Goal: Task Accomplishment & Management: Complete application form

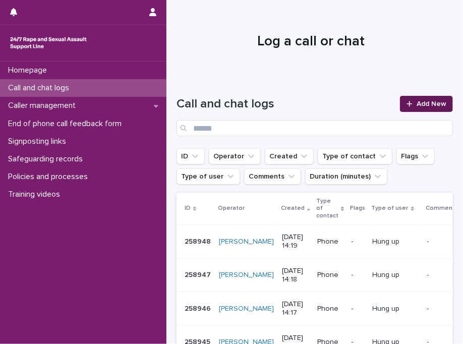
click at [426, 104] on span "Add New" at bounding box center [432, 103] width 30 height 7
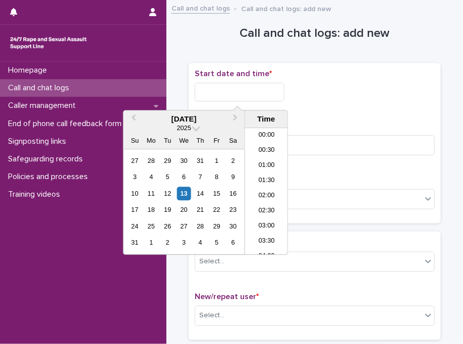
click at [214, 95] on input "text" at bounding box center [240, 92] width 90 height 19
click at [266, 189] on li "15:30" at bounding box center [266, 191] width 43 height 15
click at [266, 90] on input "**********" at bounding box center [240, 92] width 90 height 19
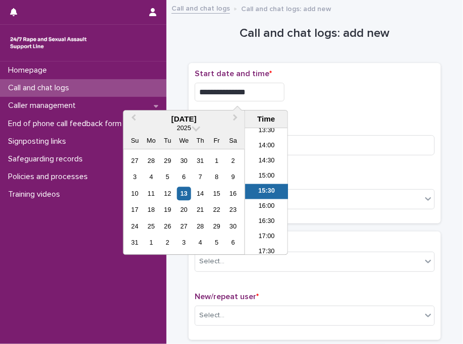
click at [266, 90] on input "**********" at bounding box center [240, 92] width 90 height 19
type input "**********"
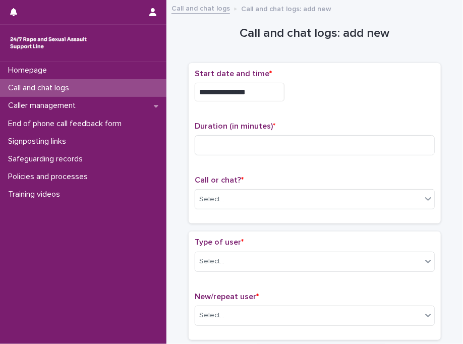
click at [347, 105] on div "**********" at bounding box center [315, 89] width 240 height 40
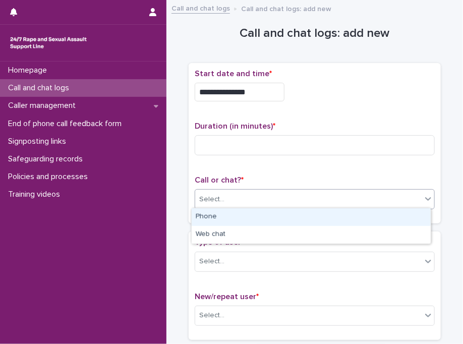
click at [236, 194] on div "Select..." at bounding box center [308, 199] width 227 height 17
click at [215, 215] on div "Phone" at bounding box center [311, 218] width 239 height 18
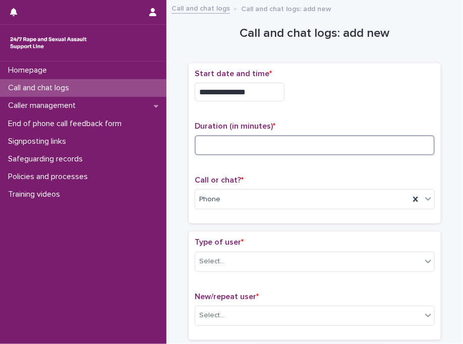
click at [257, 149] on input at bounding box center [315, 145] width 240 height 20
type input "*"
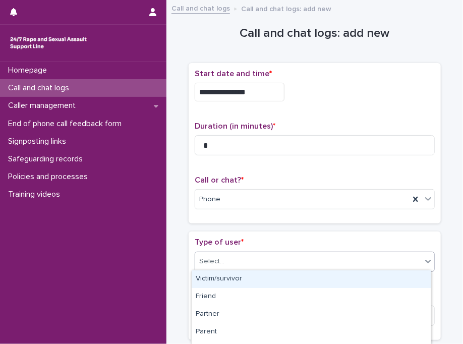
click at [261, 257] on div "Select..." at bounding box center [308, 261] width 227 height 17
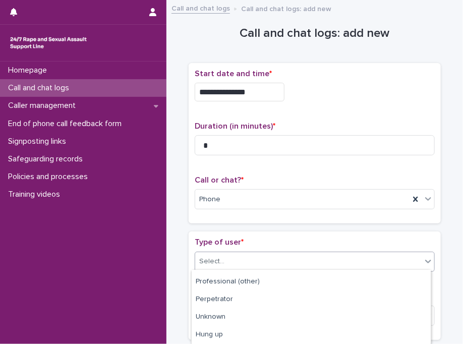
scroll to position [180, 0]
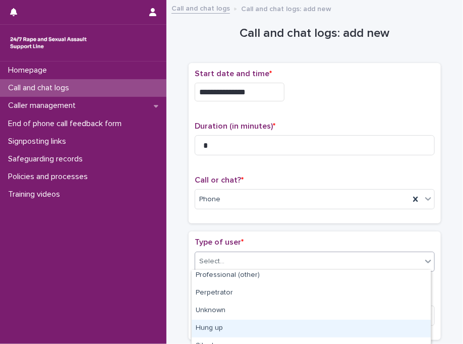
click at [317, 329] on div "Hung up" at bounding box center [311, 329] width 239 height 18
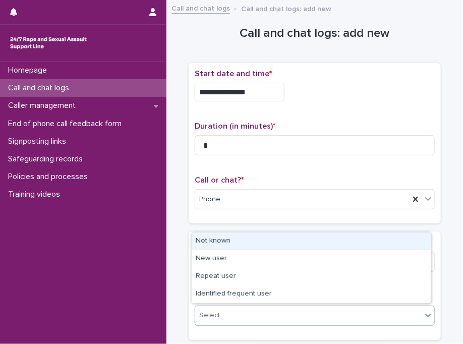
click at [260, 311] on div "Select..." at bounding box center [308, 315] width 227 height 17
click at [257, 241] on div "Not known" at bounding box center [311, 242] width 239 height 18
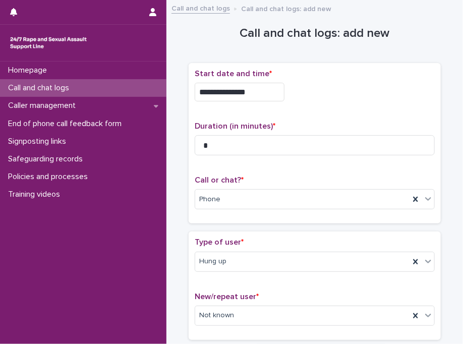
click at [257, 241] on p "Type of user *" at bounding box center [315, 243] width 240 height 10
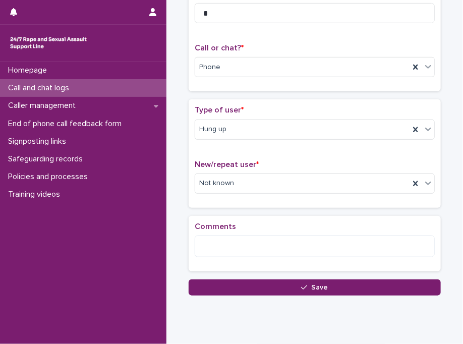
scroll to position [141, 0]
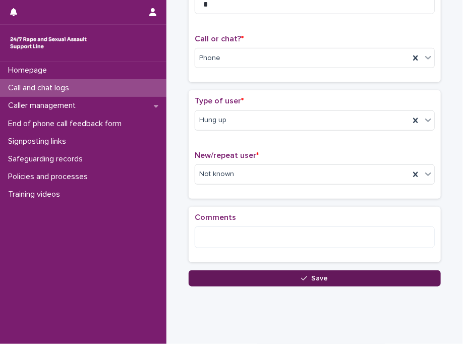
click at [255, 277] on button "Save" at bounding box center [315, 279] width 252 height 16
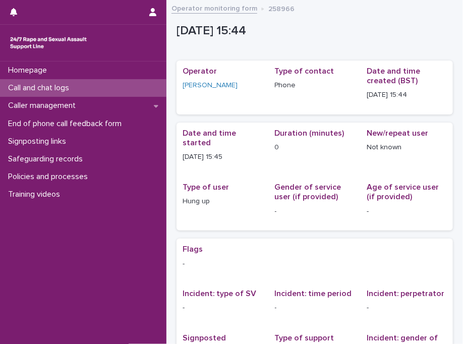
click at [99, 86] on div "Call and chat logs" at bounding box center [83, 88] width 167 height 18
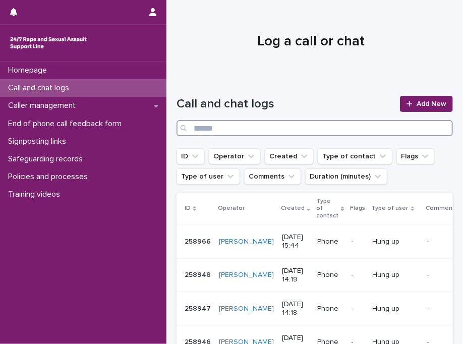
click at [243, 130] on input "Search" at bounding box center [315, 128] width 277 height 16
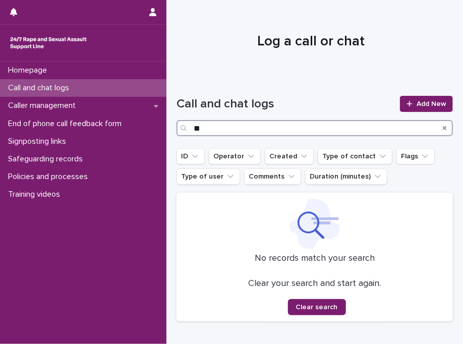
type input "*"
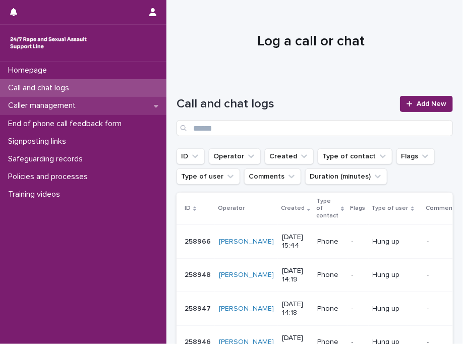
click at [111, 106] on div "Caller management" at bounding box center [83, 106] width 167 height 18
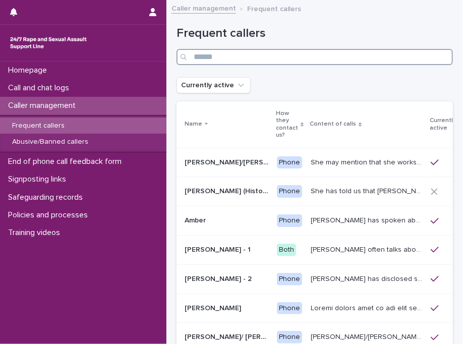
click at [246, 59] on input "Search" at bounding box center [315, 57] width 277 height 16
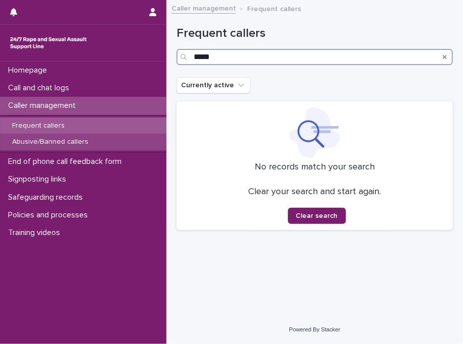
type input "*****"
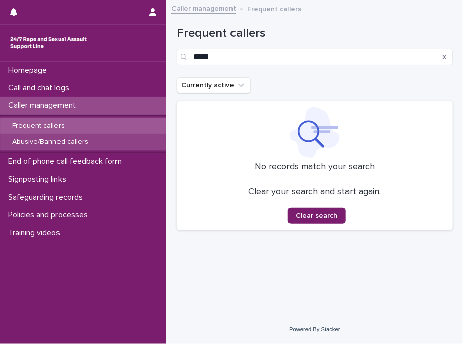
click at [106, 142] on div "Abusive/Banned callers" at bounding box center [83, 142] width 167 height 17
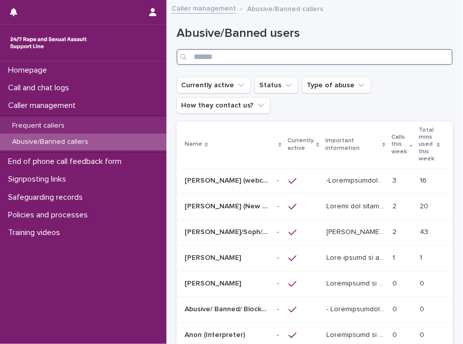
click at [244, 54] on input "Search" at bounding box center [315, 57] width 277 height 16
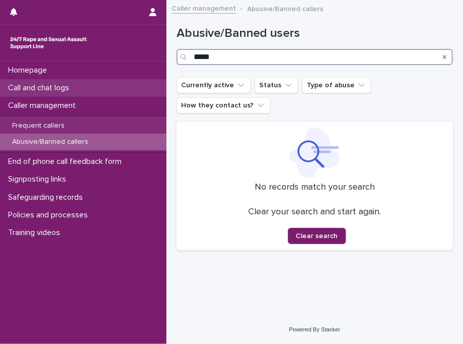
type input "*****"
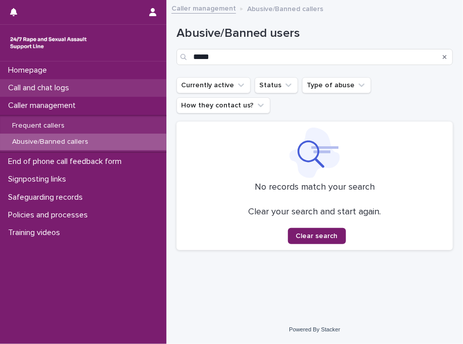
click at [91, 85] on div "Call and chat logs" at bounding box center [83, 88] width 167 height 18
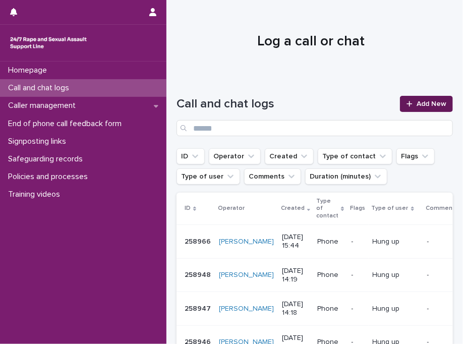
click at [422, 102] on span "Add New" at bounding box center [432, 103] width 30 height 7
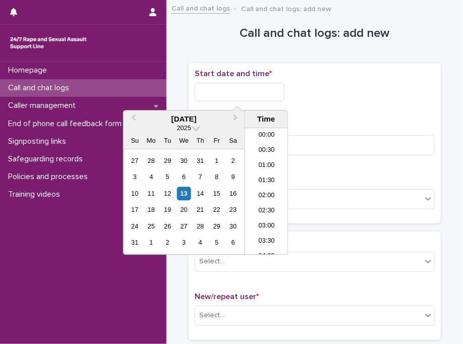
scroll to position [429, 0]
click at [242, 91] on input "text" at bounding box center [240, 92] width 90 height 19
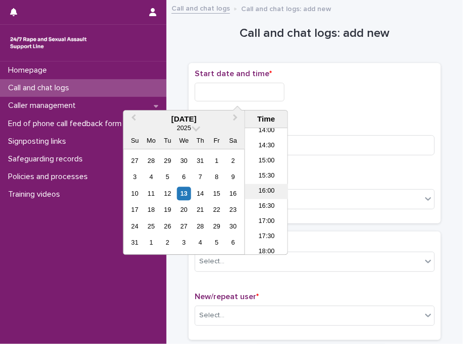
click at [263, 192] on li "16:00" at bounding box center [266, 191] width 43 height 15
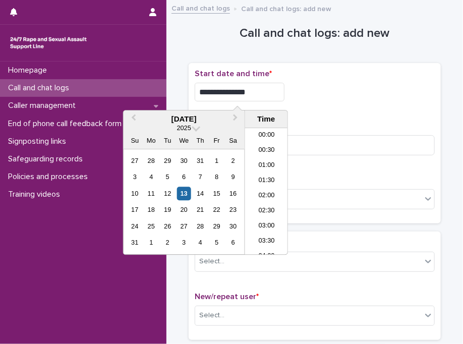
click at [265, 94] on input "**********" at bounding box center [240, 92] width 90 height 19
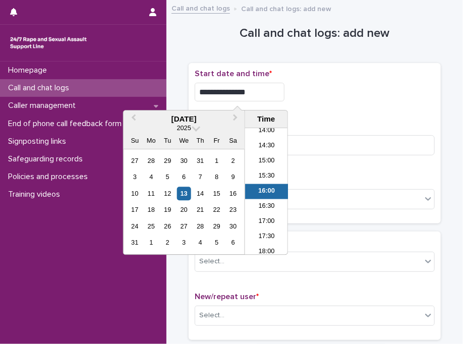
click at [265, 94] on input "**********" at bounding box center [240, 92] width 90 height 19
type input "**********"
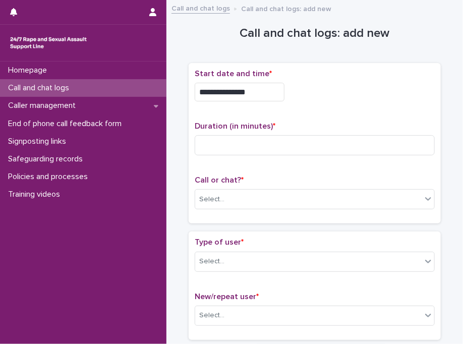
click at [327, 95] on div "**********" at bounding box center [315, 92] width 240 height 19
click at [218, 201] on div "Select..." at bounding box center [211, 199] width 25 height 11
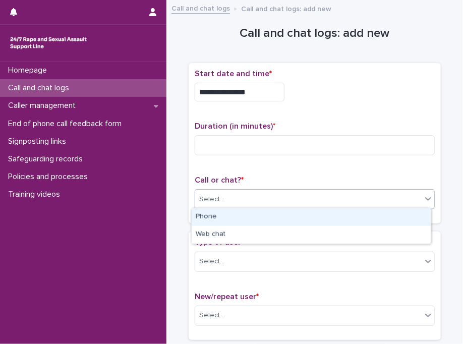
click at [216, 221] on div "Phone" at bounding box center [311, 218] width 239 height 18
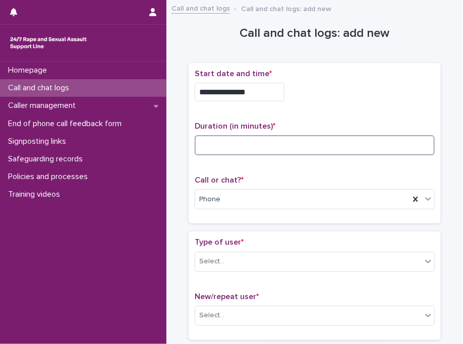
click at [254, 142] on input at bounding box center [315, 145] width 240 height 20
click at [280, 136] on input at bounding box center [315, 145] width 240 height 20
type input "*"
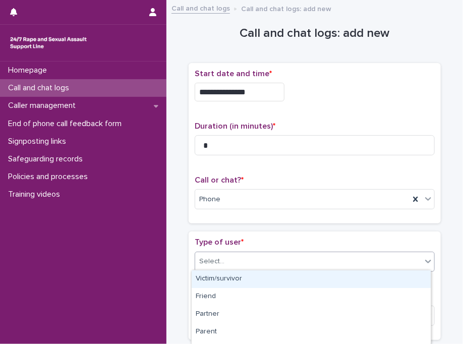
click at [354, 261] on div "Select..." at bounding box center [308, 261] width 227 height 17
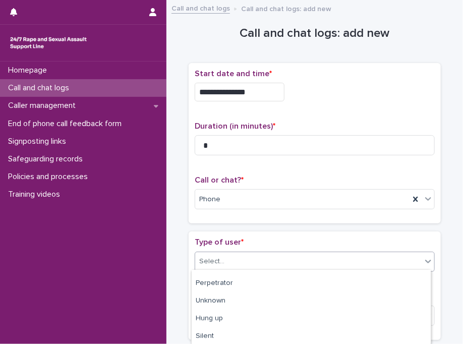
scroll to position [190, 0]
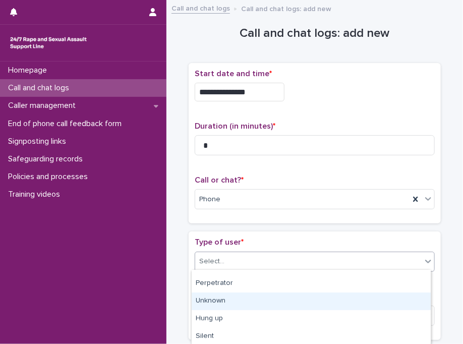
click at [238, 301] on div "Unknown" at bounding box center [311, 302] width 239 height 18
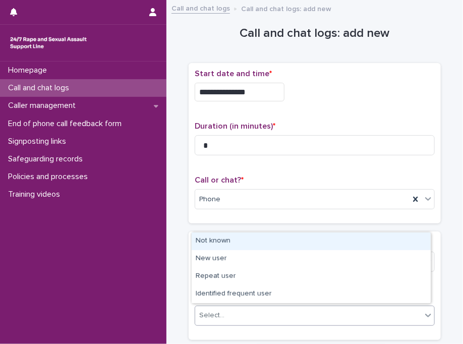
click at [239, 311] on div "Select..." at bounding box center [308, 315] width 227 height 17
click at [250, 239] on div "Not known" at bounding box center [311, 242] width 239 height 18
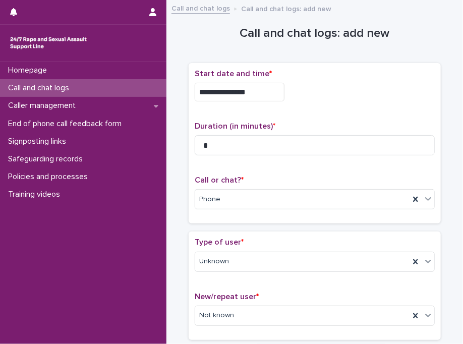
click at [250, 239] on p "Type of user *" at bounding box center [315, 243] width 240 height 10
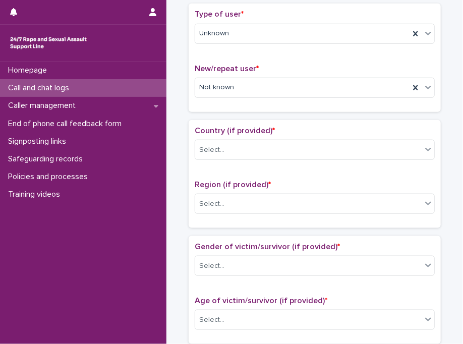
scroll to position [263, 0]
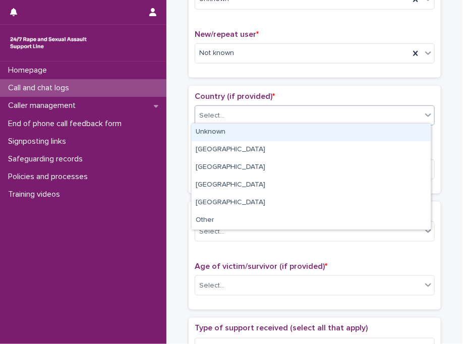
click at [227, 110] on div "Select..." at bounding box center [308, 116] width 227 height 17
click at [233, 133] on div "Unknown" at bounding box center [311, 133] width 239 height 18
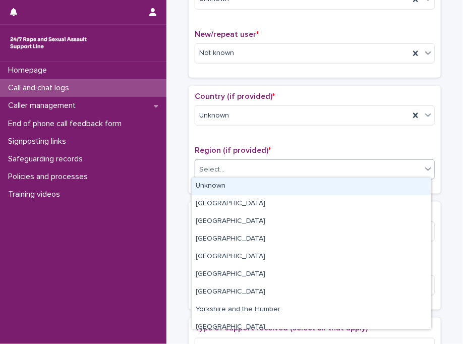
click at [232, 171] on div "Select..." at bounding box center [308, 170] width 227 height 17
click at [234, 189] on div "Unknown" at bounding box center [311, 187] width 239 height 18
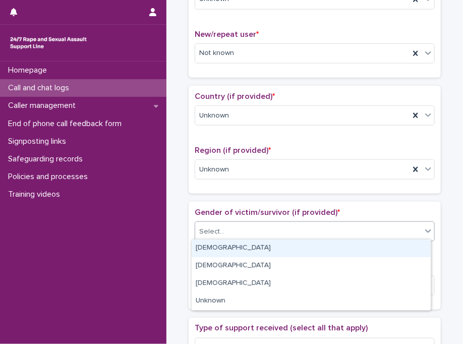
click at [238, 227] on div "Select..." at bounding box center [308, 232] width 227 height 17
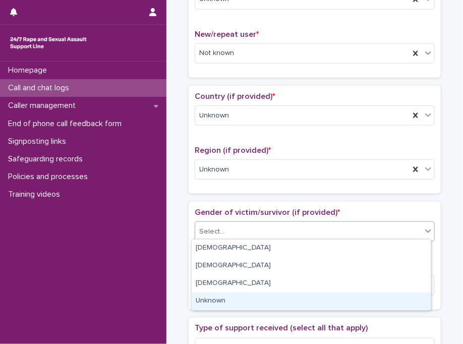
click at [241, 303] on div "Unknown" at bounding box center [311, 302] width 239 height 18
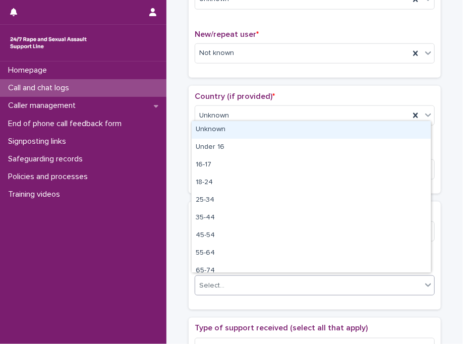
click at [249, 287] on div "Select..." at bounding box center [308, 286] width 227 height 17
click at [301, 130] on div "Unknown" at bounding box center [311, 130] width 239 height 18
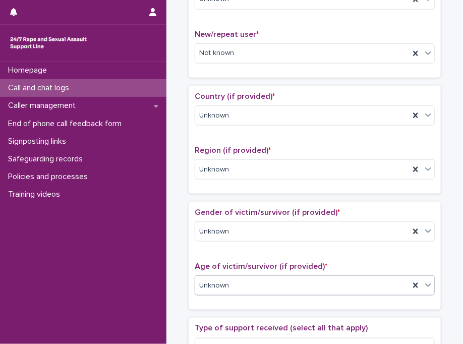
click at [301, 139] on div "Country (if provided) * Unknown Region (if provided) * Unknown" at bounding box center [315, 140] width 240 height 96
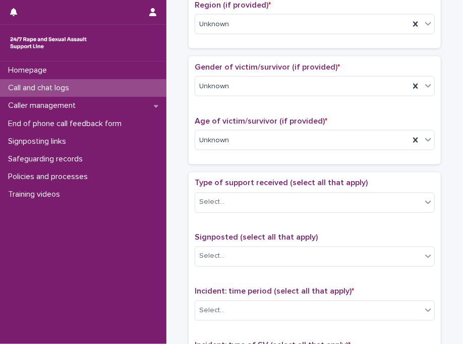
scroll to position [485, 0]
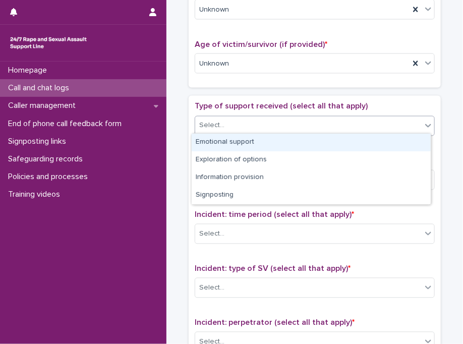
click at [226, 125] on div "Select..." at bounding box center [308, 126] width 227 height 17
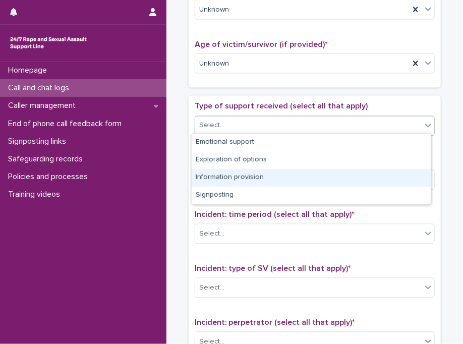
click at [228, 176] on div "Information provision" at bounding box center [311, 178] width 239 height 18
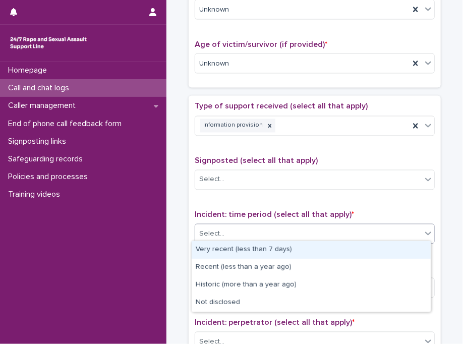
click at [228, 236] on div "Select..." at bounding box center [308, 234] width 227 height 17
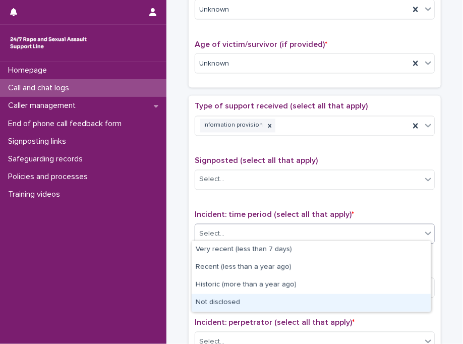
click at [224, 301] on div "Not disclosed" at bounding box center [311, 303] width 239 height 18
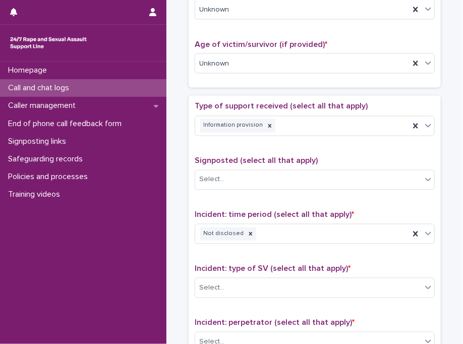
click at [224, 301] on div "Incident: type of SV (select all that apply) * Select..." at bounding box center [315, 286] width 240 height 42
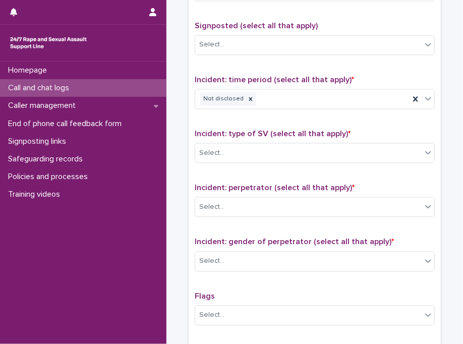
scroll to position [666, 0]
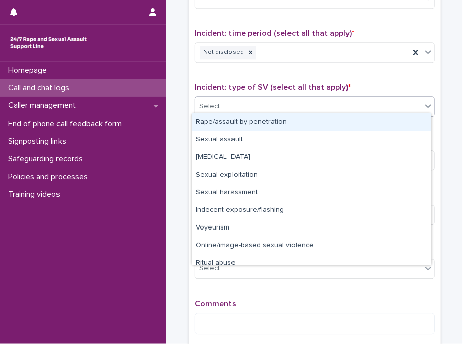
click at [258, 112] on div "Select..." at bounding box center [315, 106] width 240 height 20
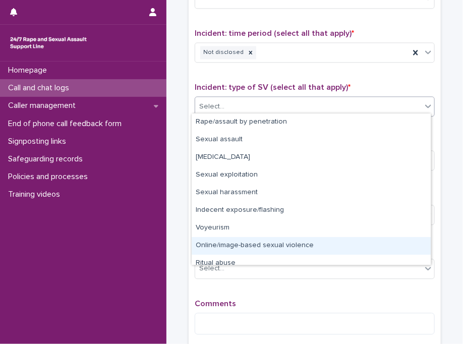
scroll to position [25, 0]
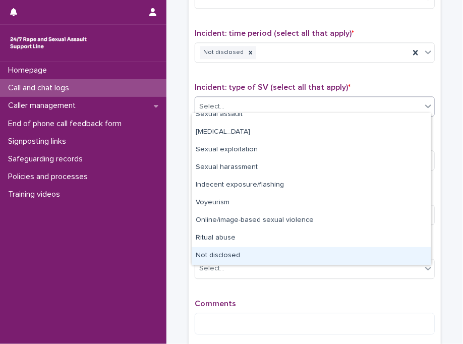
click at [404, 253] on div "Not disclosed" at bounding box center [311, 256] width 239 height 18
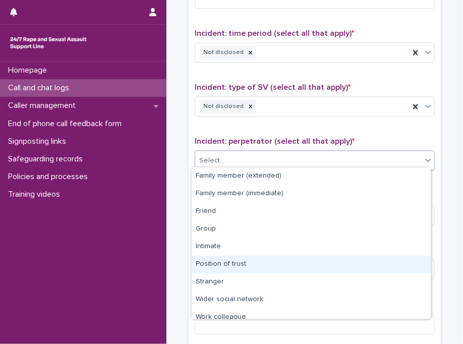
drag, startPoint x: 285, startPoint y: 163, endPoint x: 426, endPoint y: 300, distance: 196.7
click at [426, 300] on body "**********" at bounding box center [231, 172] width 463 height 344
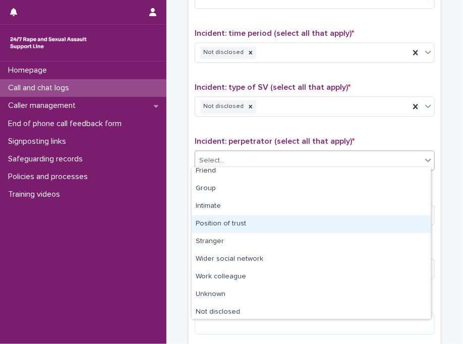
scroll to position [42, 0]
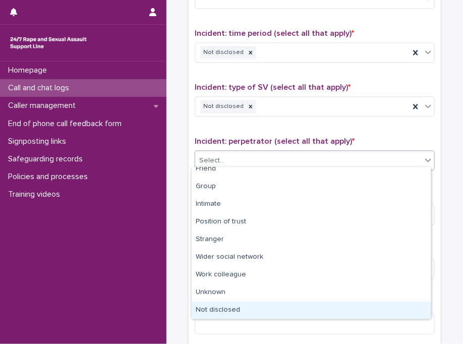
click at [388, 313] on div "Not disclosed" at bounding box center [311, 311] width 239 height 18
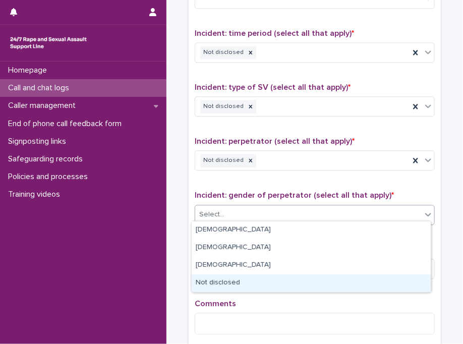
drag, startPoint x: 265, startPoint y: 214, endPoint x: 253, endPoint y: 281, distance: 68.6
click at [253, 281] on body "**********" at bounding box center [231, 172] width 463 height 344
click at [253, 281] on div "Not disclosed" at bounding box center [311, 284] width 239 height 18
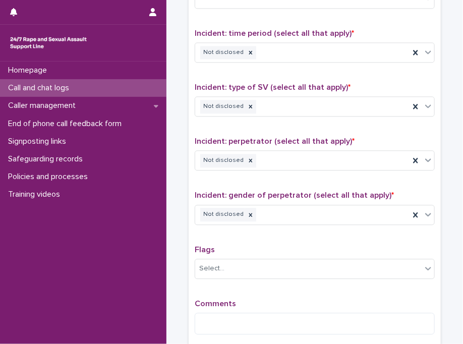
click at [253, 281] on div "Flags Select..." at bounding box center [315, 266] width 240 height 42
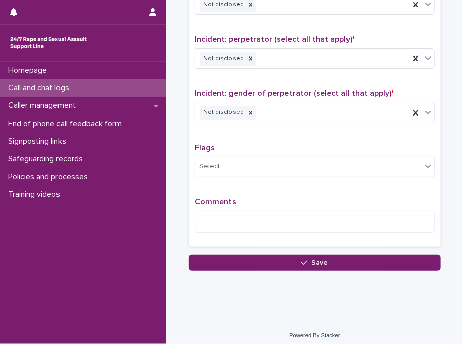
scroll to position [769, 0]
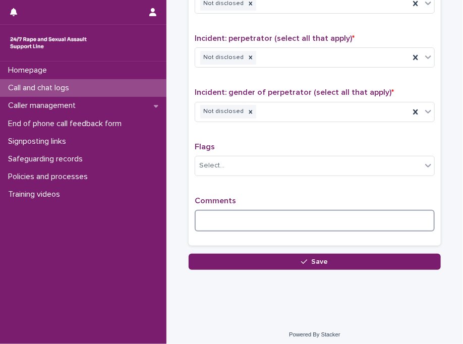
click at [268, 214] on textarea at bounding box center [315, 221] width 240 height 22
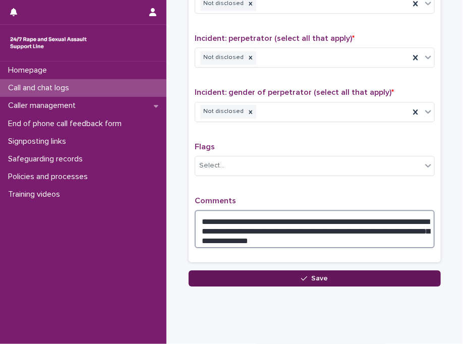
type textarea "**********"
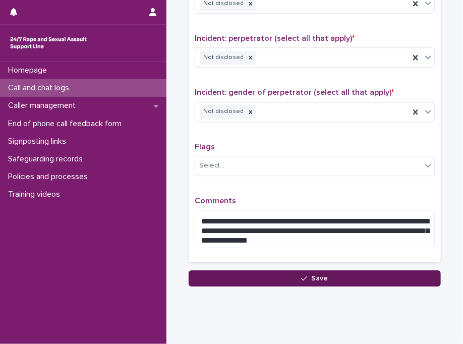
click at [274, 274] on button "Save" at bounding box center [315, 279] width 252 height 16
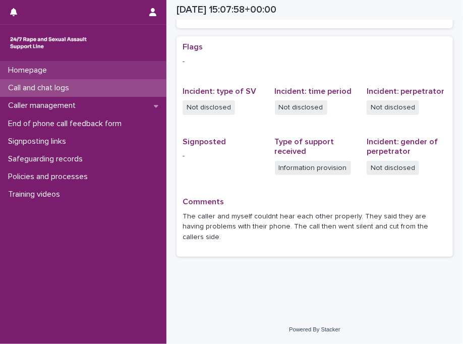
scroll to position [192, 0]
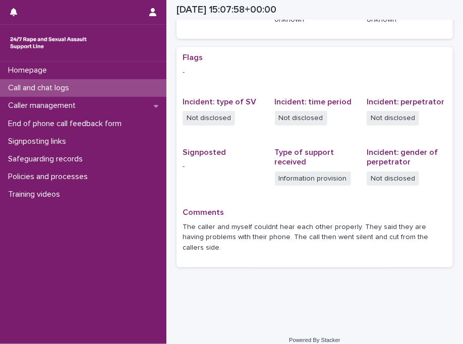
click at [133, 87] on div "Call and chat logs" at bounding box center [83, 88] width 167 height 18
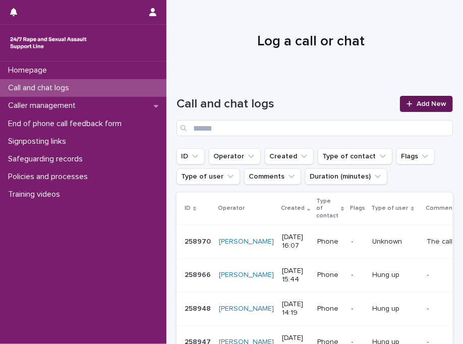
click at [424, 99] on link "Add New" at bounding box center [426, 104] width 53 height 16
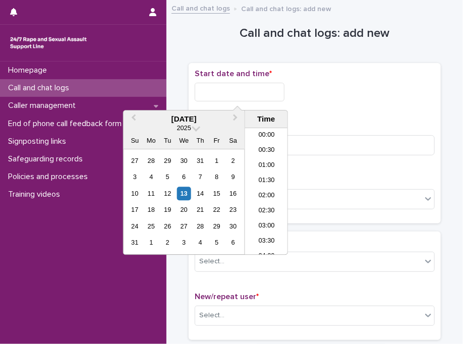
scroll to position [429, 0]
click at [237, 84] on input "text" at bounding box center [240, 92] width 90 height 19
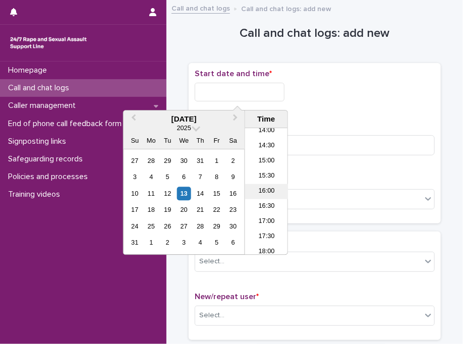
click at [268, 186] on li "16:00" at bounding box center [266, 191] width 43 height 15
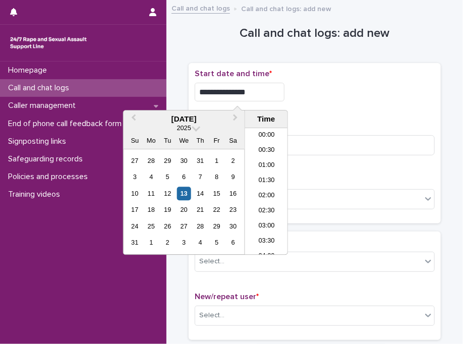
click at [276, 92] on input "**********" at bounding box center [240, 92] width 90 height 19
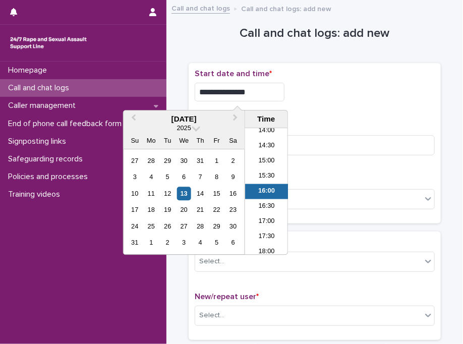
click at [276, 92] on input "**********" at bounding box center [240, 92] width 90 height 19
type input "**********"
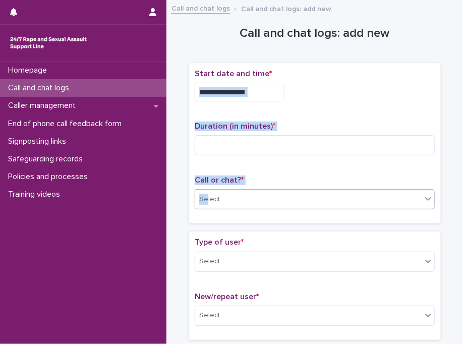
drag, startPoint x: 321, startPoint y: 79, endPoint x: 204, endPoint y: 202, distance: 170.0
click at [204, 202] on div "**********" at bounding box center [315, 143] width 240 height 149
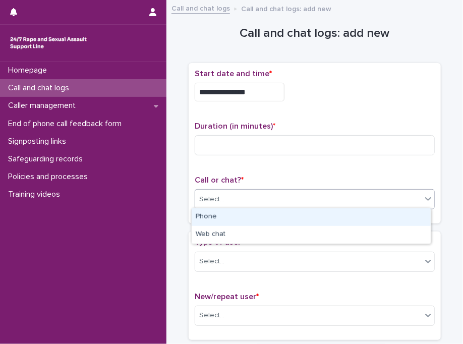
click at [204, 202] on div "Select..." at bounding box center [211, 199] width 25 height 11
click at [209, 218] on div "Phone" at bounding box center [311, 218] width 239 height 18
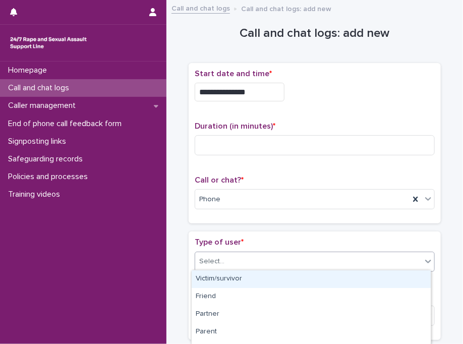
click at [222, 263] on div "Select..." at bounding box center [308, 261] width 227 height 17
click at [228, 280] on div "Victim/survivor" at bounding box center [311, 280] width 239 height 18
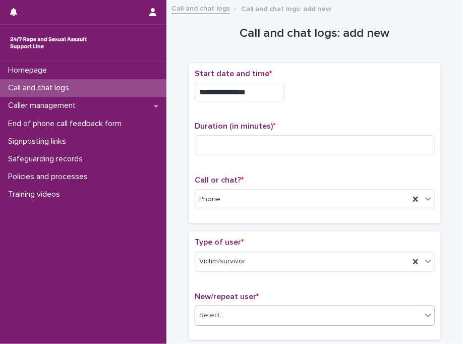
click at [224, 324] on div "New/repeat user * Select..." at bounding box center [315, 313] width 240 height 42
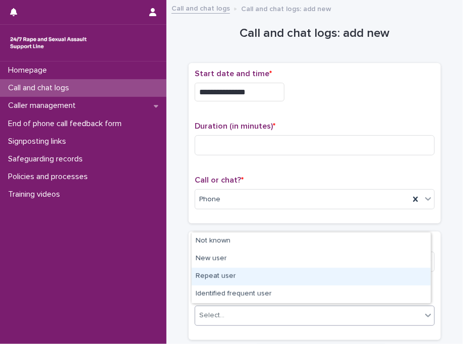
click at [230, 285] on body "**********" at bounding box center [231, 172] width 463 height 344
click at [230, 285] on div "Repeat user" at bounding box center [311, 277] width 239 height 18
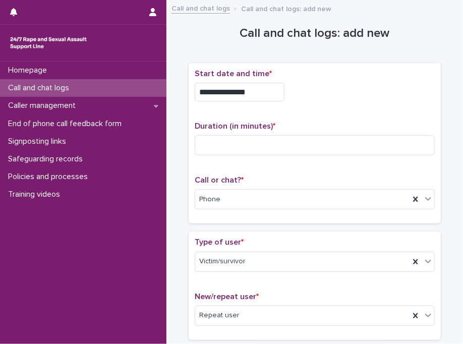
click at [230, 285] on div "Type of user * Victim/survivor New/repeat user * Repeat user" at bounding box center [315, 286] width 240 height 96
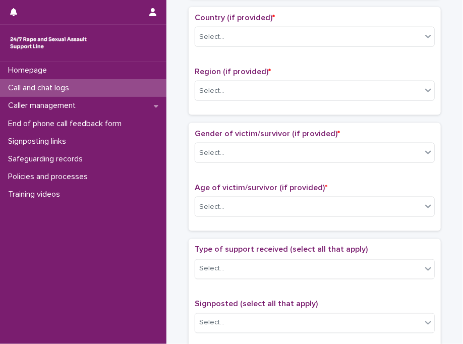
scroll to position [343, 0]
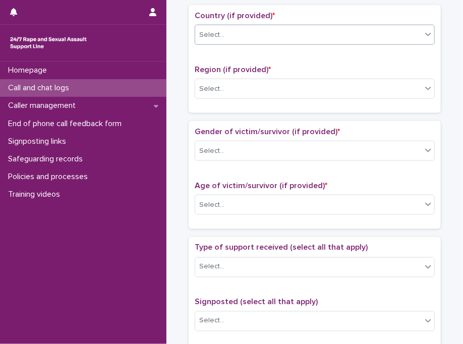
click at [235, 40] on div "Select..." at bounding box center [308, 35] width 227 height 17
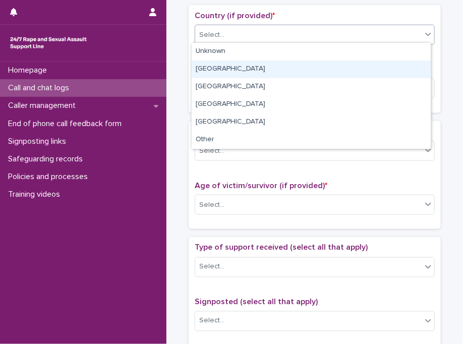
click at [237, 70] on div "[GEOGRAPHIC_DATA]" at bounding box center [311, 70] width 239 height 18
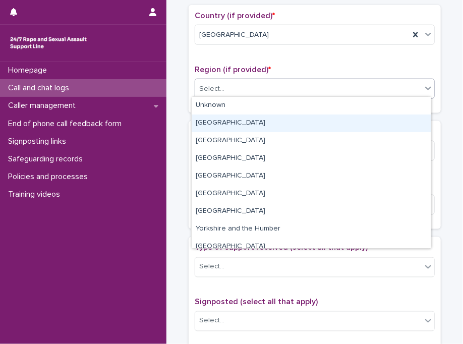
drag, startPoint x: 237, startPoint y: 88, endPoint x: 235, endPoint y: 124, distance: 35.9
click at [235, 124] on body "**********" at bounding box center [231, 172] width 463 height 344
click at [235, 124] on div "[GEOGRAPHIC_DATA]" at bounding box center [311, 124] width 239 height 18
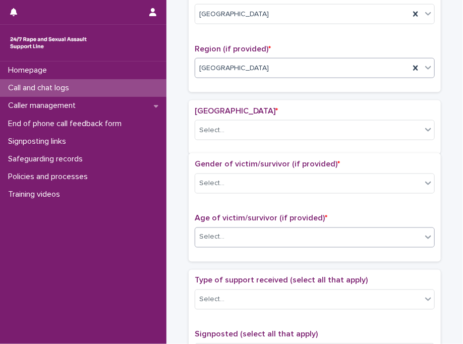
scroll to position [374, 0]
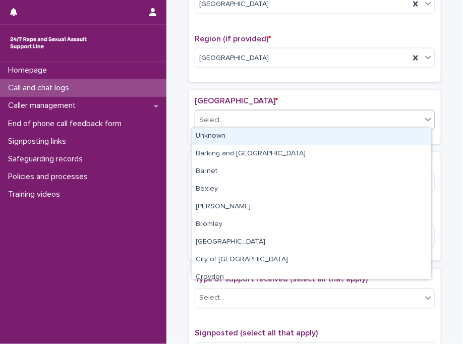
click at [225, 126] on div "Select..." at bounding box center [315, 120] width 240 height 20
click at [225, 136] on div "Unknown" at bounding box center [311, 137] width 239 height 18
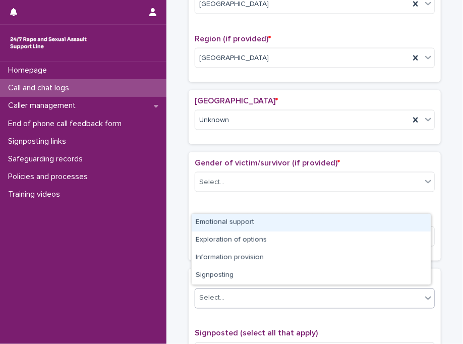
click at [226, 293] on div at bounding box center [226, 298] width 1 height 11
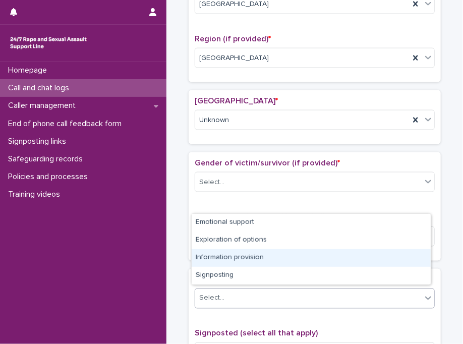
click at [246, 262] on div "Information provision" at bounding box center [311, 258] width 239 height 18
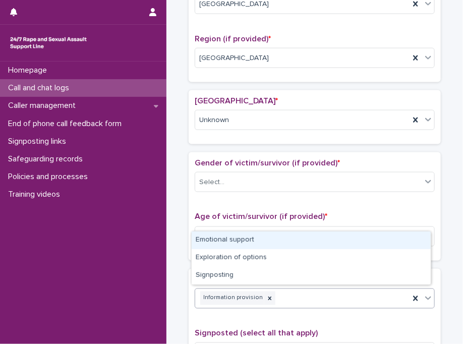
drag, startPoint x: 283, startPoint y: 296, endPoint x: 259, endPoint y: 236, distance: 63.9
click at [259, 236] on body "**********" at bounding box center [231, 172] width 463 height 344
click at [259, 236] on div "Emotional support" at bounding box center [311, 241] width 239 height 18
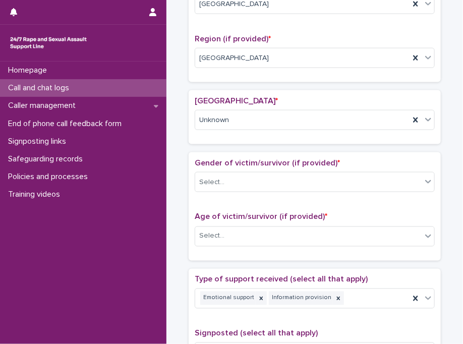
click at [261, 258] on div "Loading... Saving… Gender of victim/survivor (if provided) * Select... Age of v…" at bounding box center [315, 210] width 252 height 116
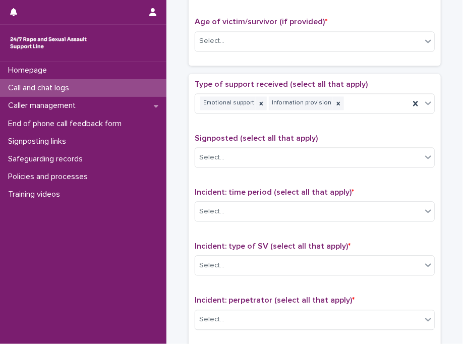
scroll to position [576, 0]
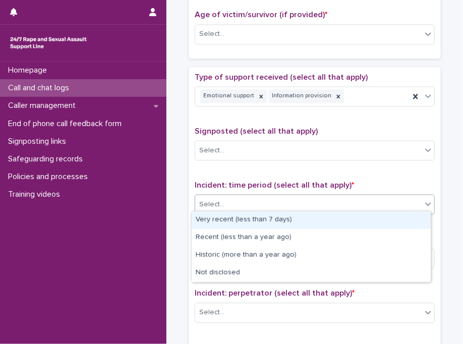
click at [243, 197] on div "Select..." at bounding box center [308, 205] width 227 height 17
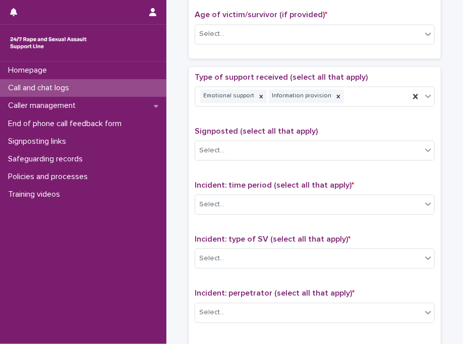
click at [254, 175] on div "Type of support received (select all that apply) Emotional support Information …" at bounding box center [315, 284] width 240 height 422
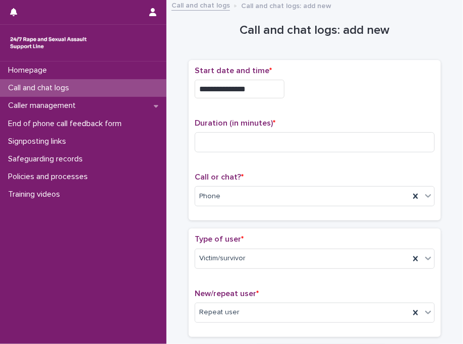
scroll to position [0, 0]
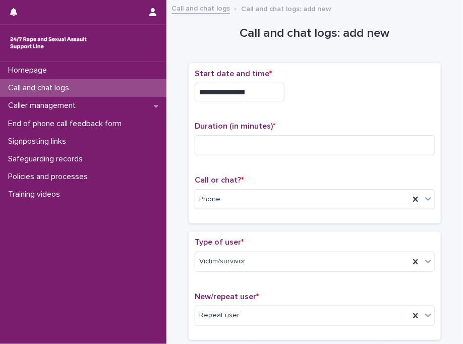
click at [311, 117] on div "**********" at bounding box center [315, 143] width 240 height 149
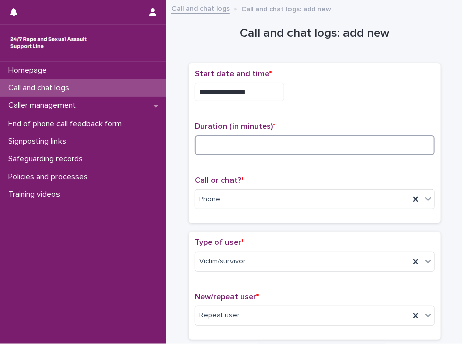
click at [226, 145] on input at bounding box center [315, 145] width 240 height 20
type input "**"
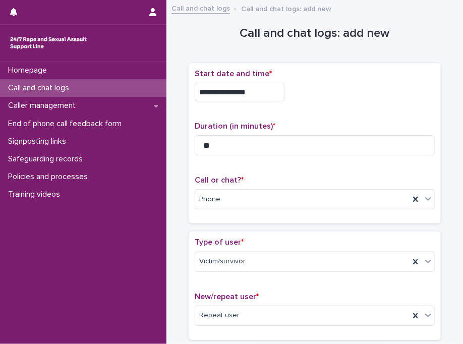
click at [354, 110] on div "**********" at bounding box center [315, 143] width 240 height 149
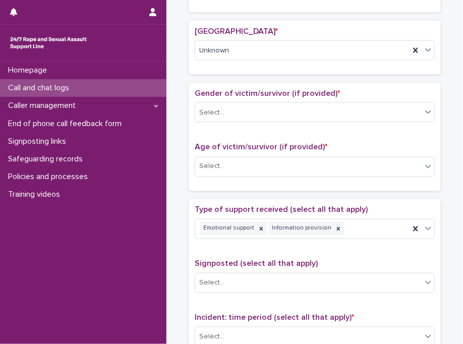
scroll to position [444, 0]
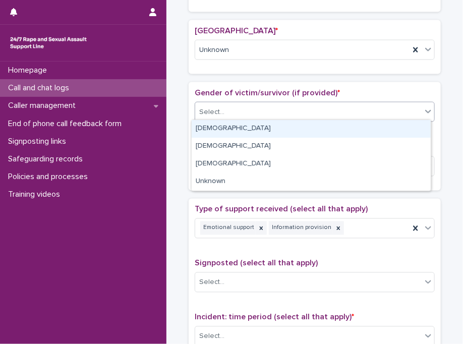
click at [354, 110] on div "Select..." at bounding box center [308, 112] width 227 height 17
click at [244, 127] on div "[DEMOGRAPHIC_DATA]" at bounding box center [311, 129] width 239 height 18
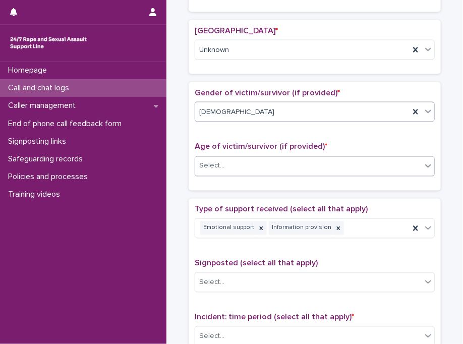
click at [230, 163] on div "Select..." at bounding box center [308, 166] width 227 height 17
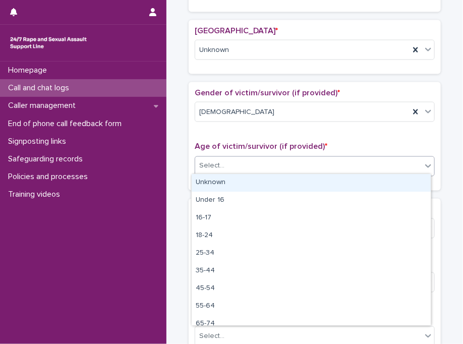
click at [230, 181] on div "Unknown" at bounding box center [311, 183] width 239 height 18
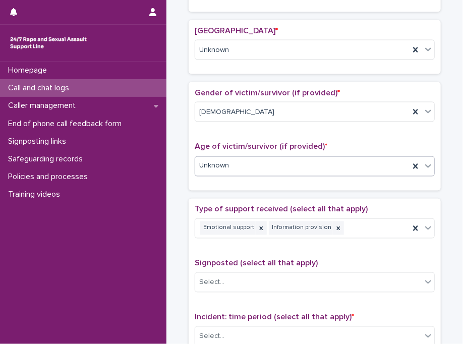
click at [230, 181] on div "Age of victim/survivor (if provided) * option Unknown, selected. 0 results avai…" at bounding box center [315, 163] width 240 height 42
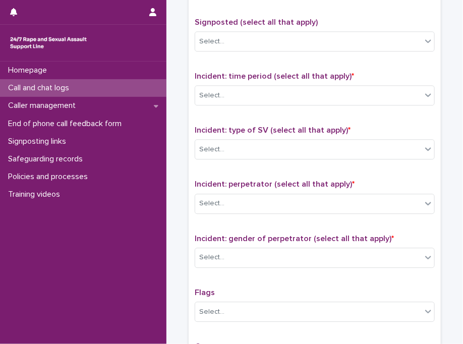
scroll to position [687, 0]
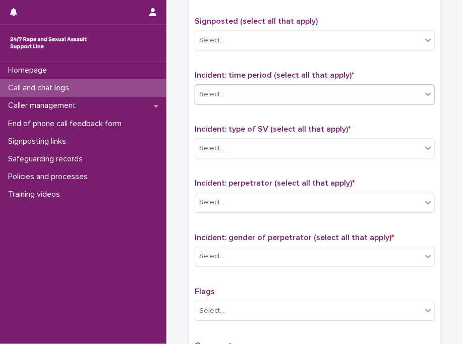
click at [284, 91] on div "Select..." at bounding box center [308, 94] width 227 height 17
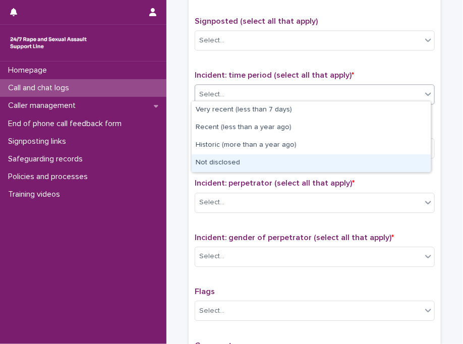
click at [243, 161] on div "Not disclosed" at bounding box center [311, 163] width 239 height 18
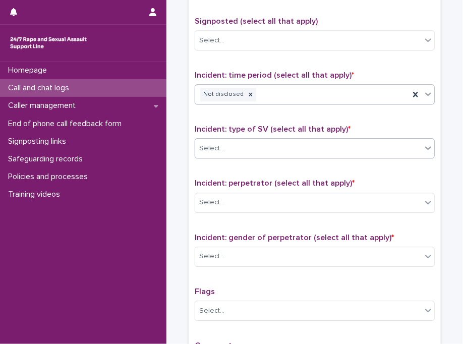
click at [317, 147] on div "Select..." at bounding box center [308, 148] width 227 height 17
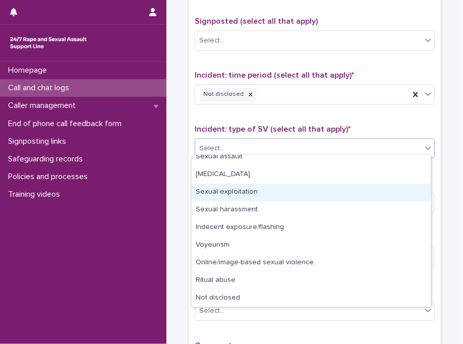
scroll to position [25, 0]
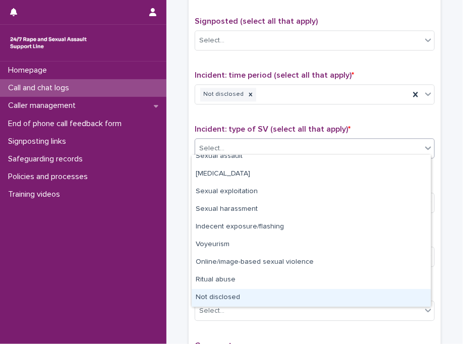
click at [389, 294] on div "Not disclosed" at bounding box center [311, 298] width 239 height 18
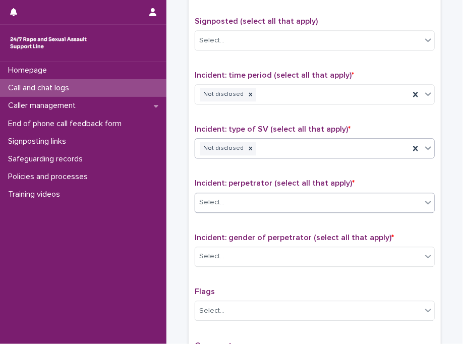
click at [247, 199] on div "Select..." at bounding box center [308, 202] width 227 height 17
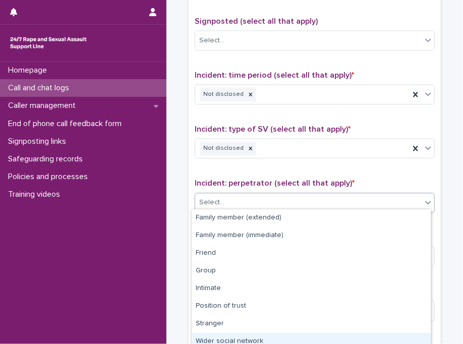
scroll to position [59, 0]
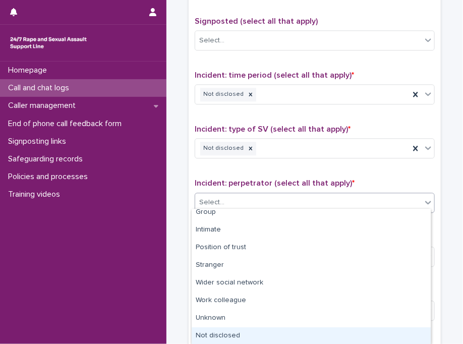
drag, startPoint x: 429, startPoint y: 327, endPoint x: 382, endPoint y: 333, distance: 47.9
click at [382, 333] on div "Not disclosed" at bounding box center [311, 337] width 239 height 18
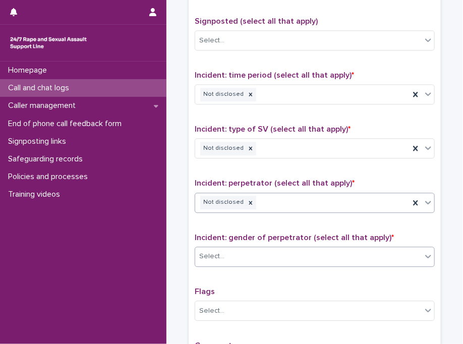
click at [277, 261] on div "Select..." at bounding box center [315, 257] width 240 height 20
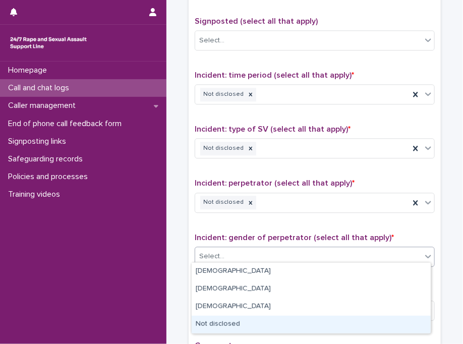
click at [275, 326] on div "Not disclosed" at bounding box center [311, 325] width 239 height 18
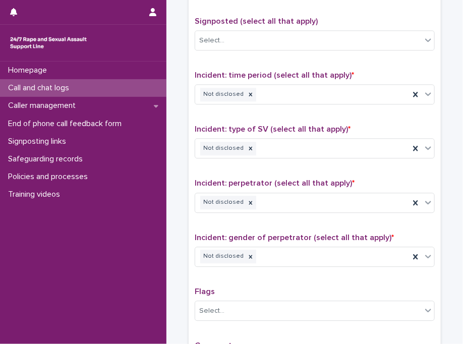
click at [275, 326] on div "Type of support received (select all that apply) Emotional support Information …" at bounding box center [315, 174] width 240 height 422
drag, startPoint x: 275, startPoint y: 316, endPoint x: 275, endPoint y: 326, distance: 10.1
click at [275, 326] on div "Type of support received (select all that apply) Emotional support Information …" at bounding box center [315, 174] width 240 height 422
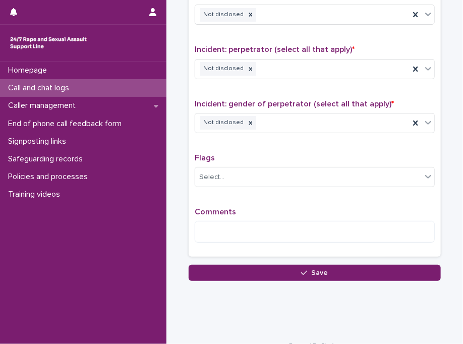
scroll to position [832, 0]
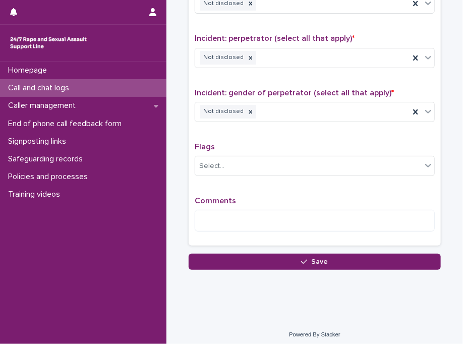
click at [230, 230] on div "Comments" at bounding box center [315, 217] width 240 height 43
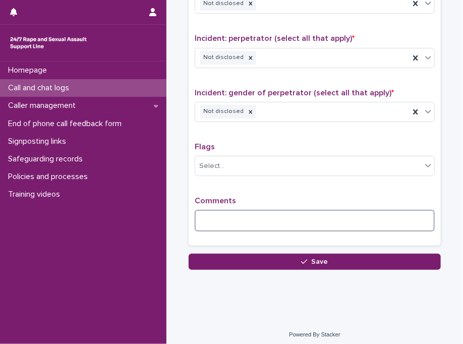
click at [261, 215] on textarea at bounding box center [315, 221] width 240 height 22
paste textarea "**********"
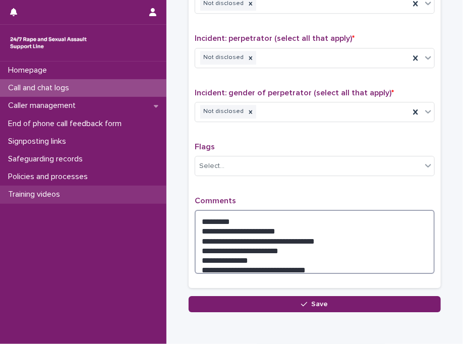
drag, startPoint x: 232, startPoint y: 215, endPoint x: 138, endPoint y: 200, distance: 94.5
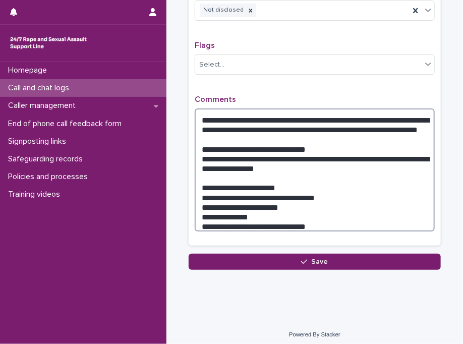
drag, startPoint x: 198, startPoint y: 278, endPoint x: 375, endPoint y: 367, distance: 198.0
click at [375, 344] on html "**********" at bounding box center [231, 172] width 463 height 344
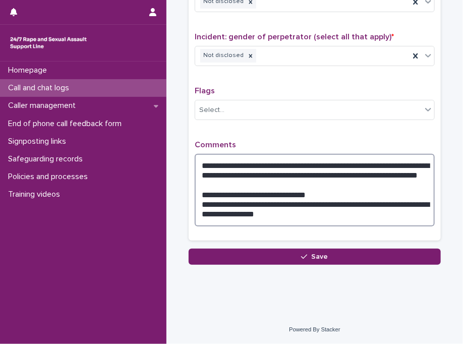
scroll to position [882, 0]
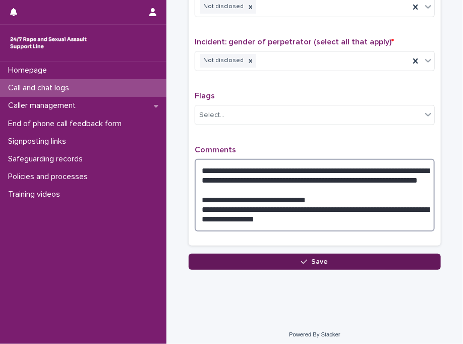
type textarea "**********"
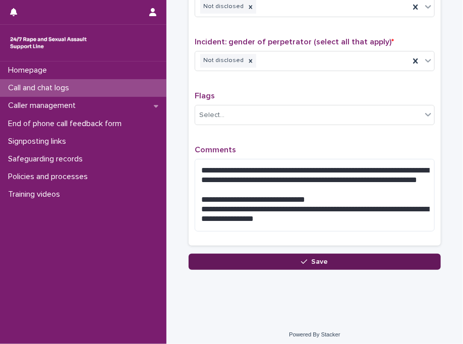
click at [295, 254] on button "Save" at bounding box center [315, 262] width 252 height 16
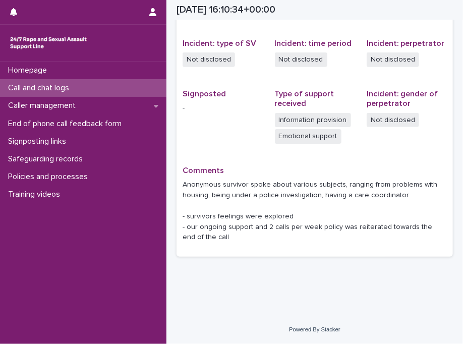
scroll to position [250, 0]
click at [115, 94] on div "Call and chat logs" at bounding box center [83, 88] width 167 height 18
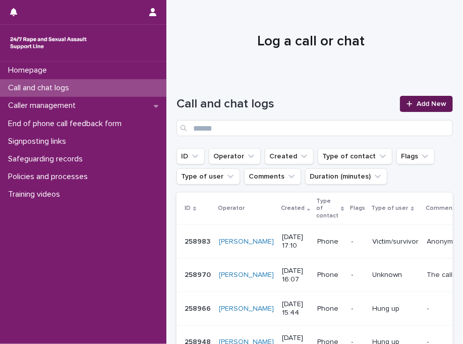
click at [409, 106] on div at bounding box center [412, 103] width 10 height 7
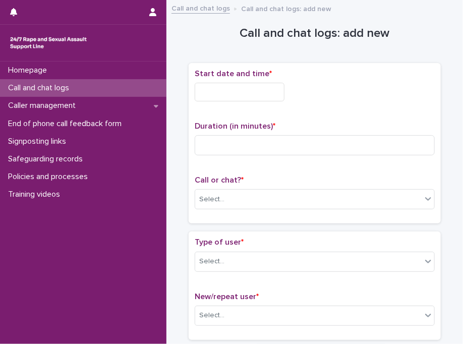
click at [247, 91] on input "text" at bounding box center [240, 92] width 90 height 19
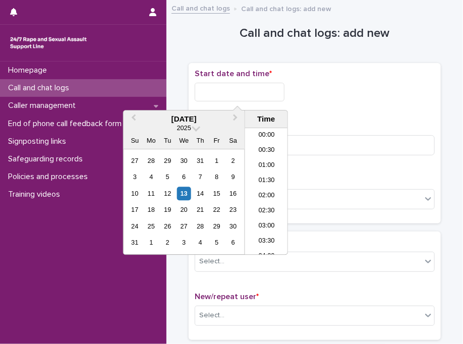
scroll to position [459, 0]
click at [263, 188] on li "17:00" at bounding box center [266, 191] width 43 height 15
click at [264, 89] on input "**********" at bounding box center [240, 92] width 90 height 19
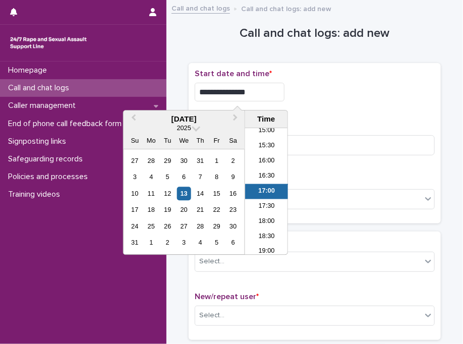
click at [264, 89] on input "**********" at bounding box center [240, 92] width 90 height 19
type input "**********"
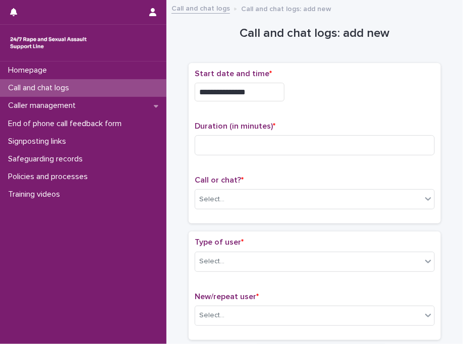
click at [325, 97] on div "**********" at bounding box center [315, 92] width 240 height 19
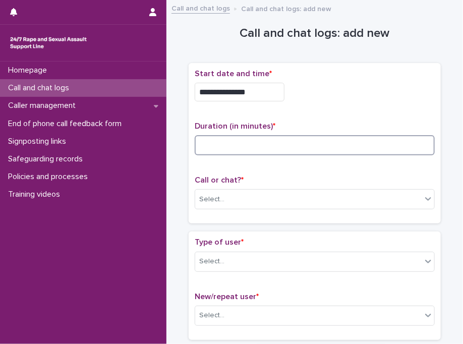
click at [248, 140] on input at bounding box center [315, 145] width 240 height 20
type input "*"
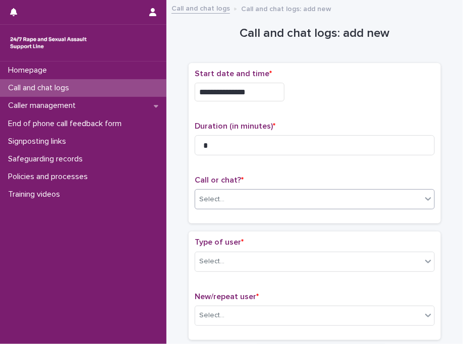
click at [235, 198] on div "Select..." at bounding box center [308, 199] width 227 height 17
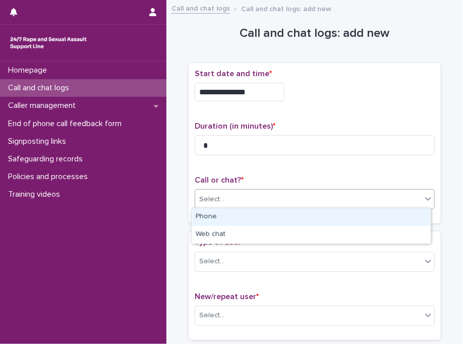
click at [233, 214] on div "Phone" at bounding box center [311, 218] width 239 height 18
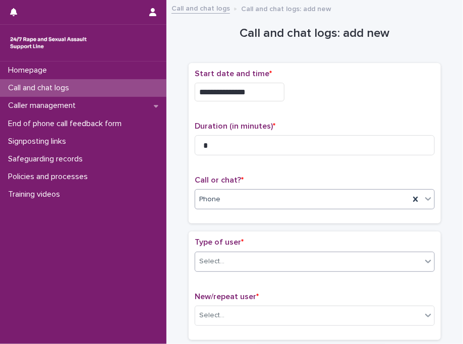
click at [256, 257] on div "Select..." at bounding box center [308, 261] width 227 height 17
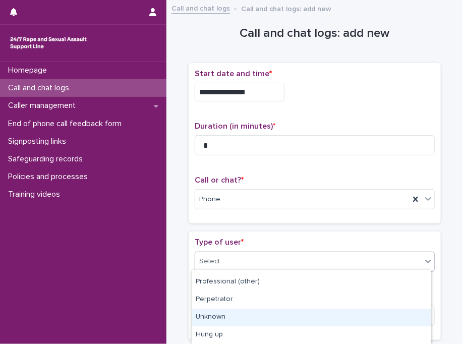
click at [279, 320] on div "Unknown" at bounding box center [311, 318] width 239 height 18
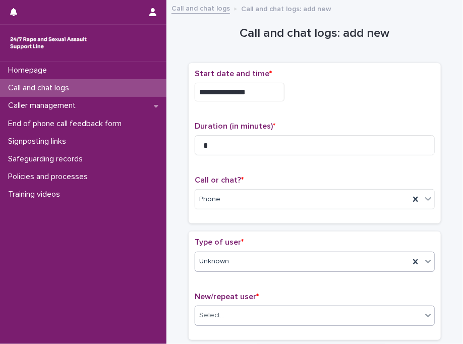
click at [237, 307] on div "Select..." at bounding box center [308, 315] width 227 height 17
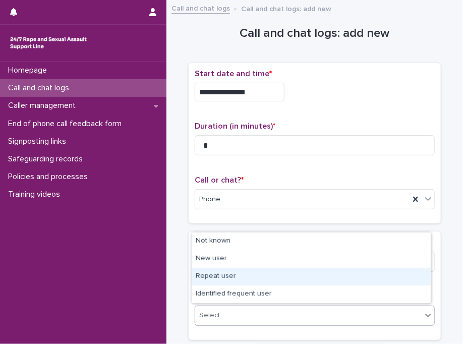
click at [239, 273] on div "Repeat user" at bounding box center [311, 277] width 239 height 18
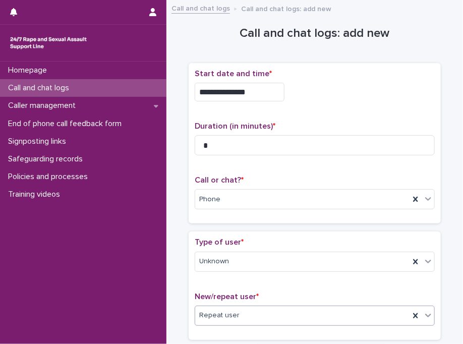
click at [239, 273] on div "Type of user * Unknown" at bounding box center [315, 259] width 240 height 42
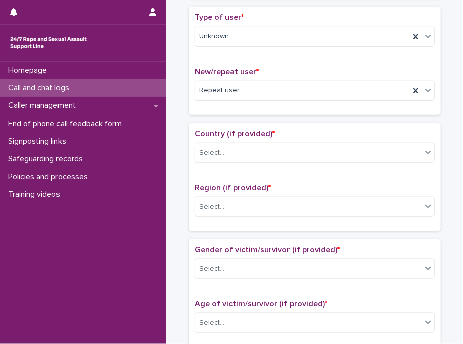
scroll to position [242, 0]
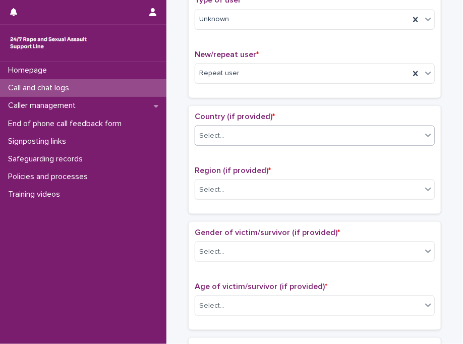
click at [279, 138] on div "Select..." at bounding box center [308, 136] width 227 height 17
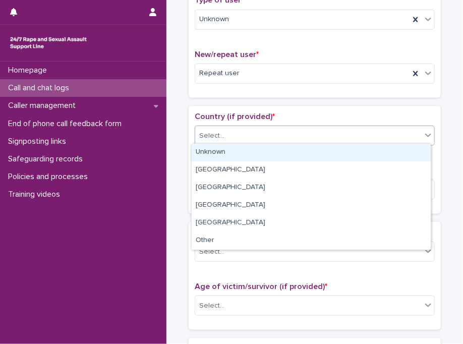
click at [244, 157] on div "Unknown" at bounding box center [311, 153] width 239 height 18
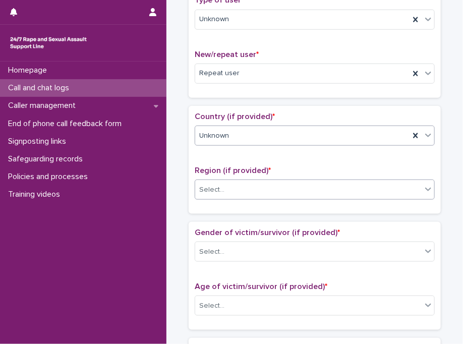
click at [237, 188] on div "Select..." at bounding box center [308, 190] width 227 height 17
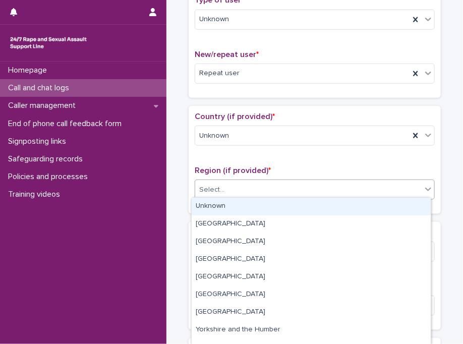
click at [235, 203] on div "Unknown" at bounding box center [311, 207] width 239 height 18
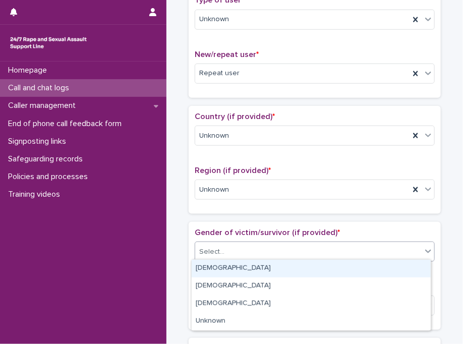
click at [244, 255] on div "Select..." at bounding box center [308, 252] width 227 height 17
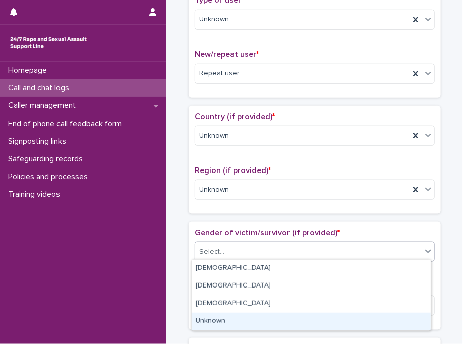
click at [237, 322] on div "Unknown" at bounding box center [311, 322] width 239 height 18
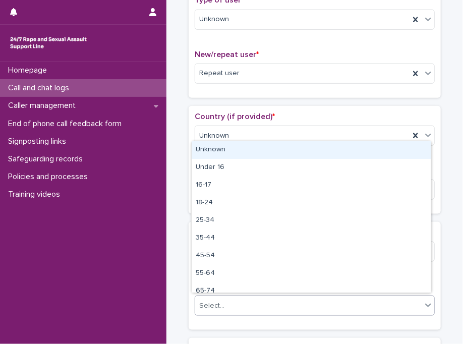
click at [258, 300] on div "Select..." at bounding box center [308, 306] width 227 height 17
click at [279, 151] on div "Unknown" at bounding box center [311, 150] width 239 height 18
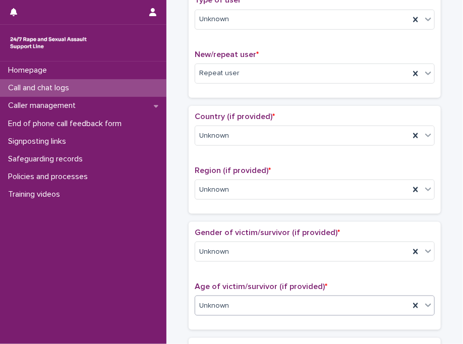
click at [279, 151] on div "Country (if provided) * Unknown" at bounding box center [315, 133] width 240 height 42
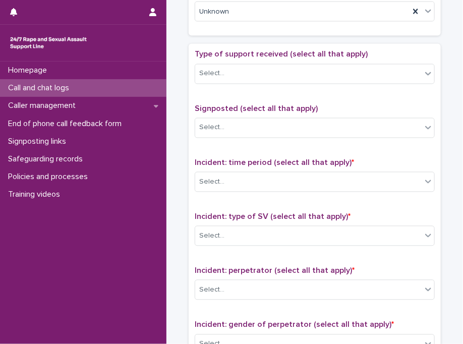
scroll to position [545, 0]
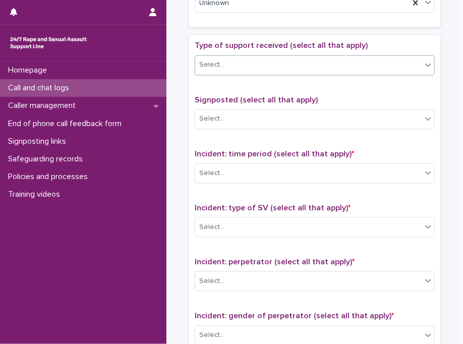
click at [242, 57] on div "Select..." at bounding box center [308, 65] width 227 height 17
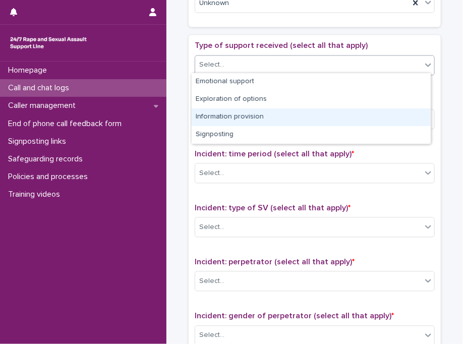
click at [244, 116] on div "Information provision" at bounding box center [311, 118] width 239 height 18
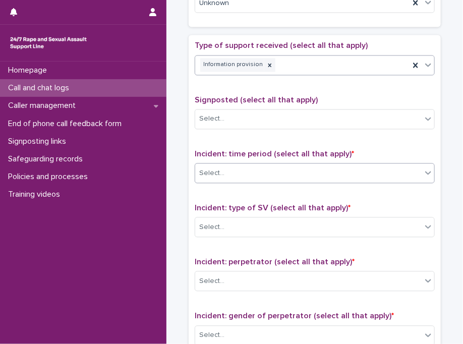
click at [246, 171] on div "Select..." at bounding box center [308, 174] width 227 height 17
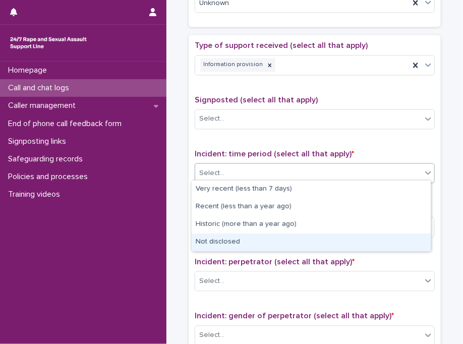
click at [232, 250] on div "Not disclosed" at bounding box center [311, 243] width 239 height 18
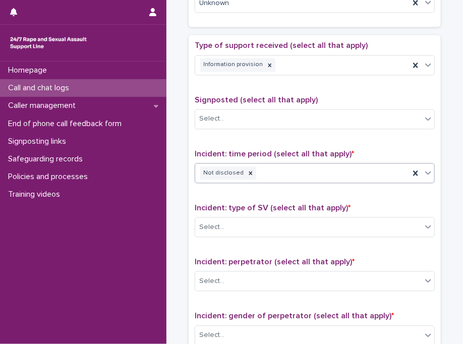
click at [232, 250] on div "Type of support received (select all that apply) Information provision Signpost…" at bounding box center [315, 252] width 240 height 422
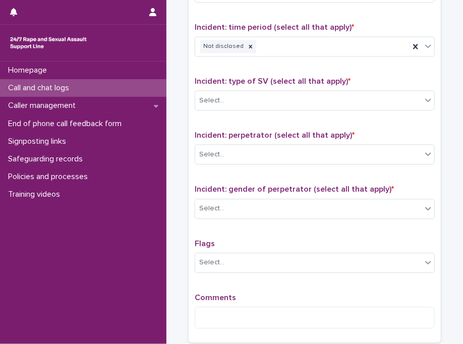
scroll to position [707, 0]
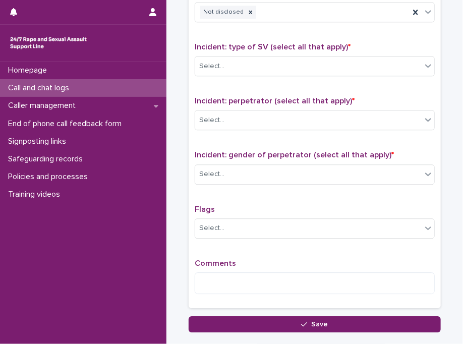
click at [319, 49] on div "Incident: type of SV (select all that apply) * Select..." at bounding box center [315, 63] width 240 height 42
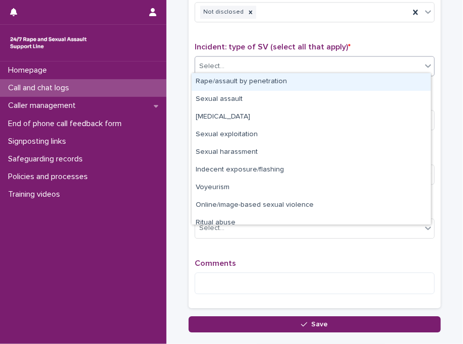
click at [358, 66] on div "Select..." at bounding box center [308, 66] width 227 height 17
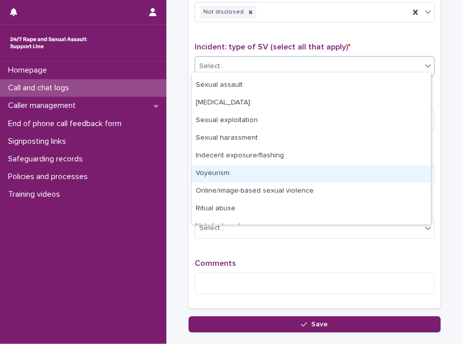
scroll to position [25, 0]
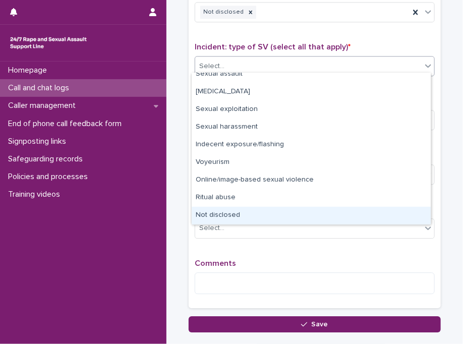
click at [404, 220] on div "Not disclosed" at bounding box center [311, 216] width 239 height 18
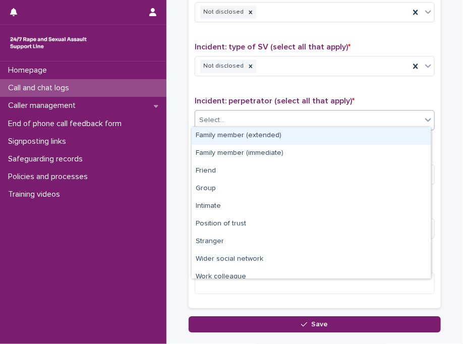
click at [226, 115] on input "text" at bounding box center [226, 120] width 1 height 10
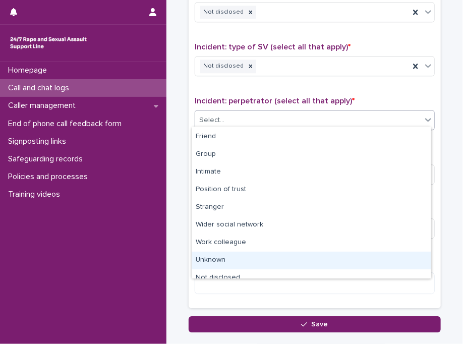
scroll to position [41, 0]
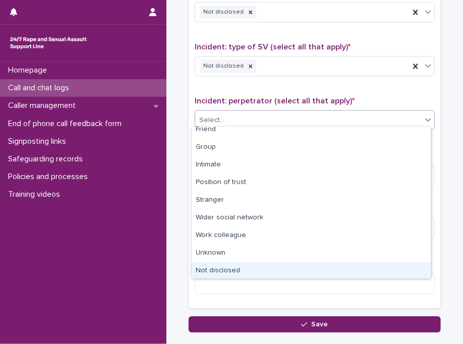
click at [396, 268] on div "Not disclosed" at bounding box center [311, 272] width 239 height 18
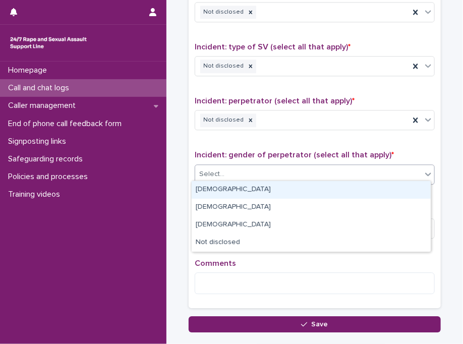
click at [251, 173] on div "Select..." at bounding box center [308, 174] width 227 height 17
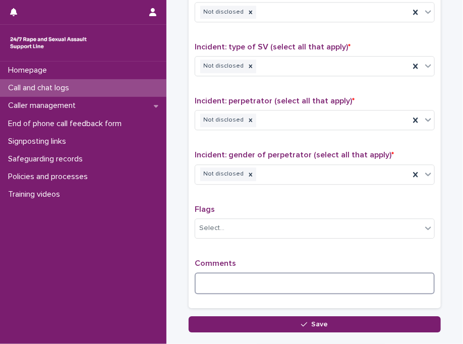
click at [234, 279] on textarea at bounding box center [315, 284] width 240 height 22
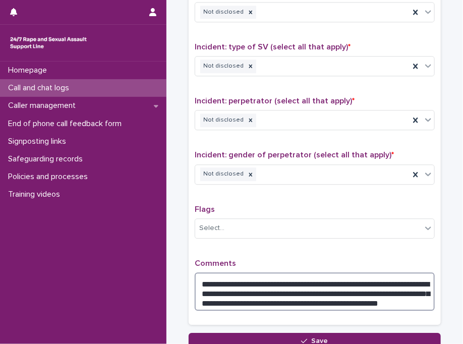
type textarea "**********"
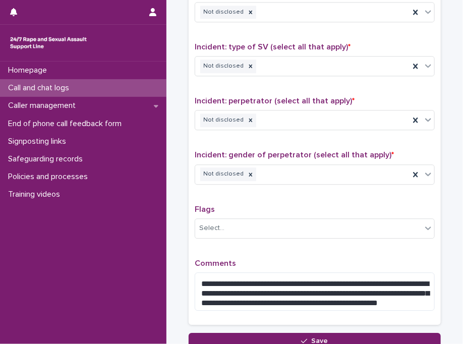
click at [357, 128] on div "Incident: perpetrator (select all that apply) * Not disclosed" at bounding box center [315, 117] width 240 height 42
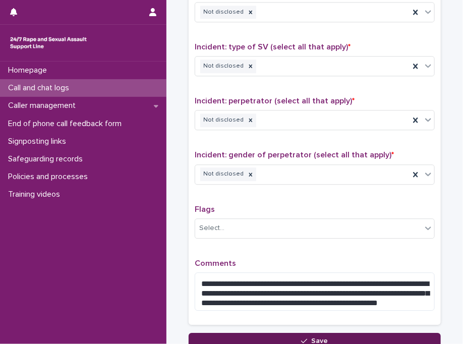
click at [340, 336] on button "Save" at bounding box center [315, 341] width 252 height 16
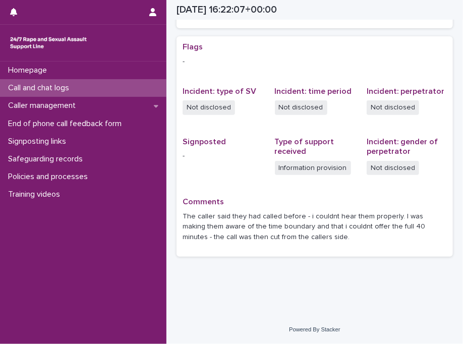
scroll to position [202, 0]
click at [97, 89] on div "Call and chat logs" at bounding box center [83, 88] width 167 height 18
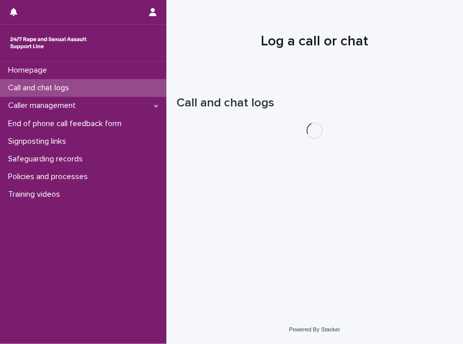
click at [93, 88] on div "Call and chat logs" at bounding box center [83, 88] width 167 height 18
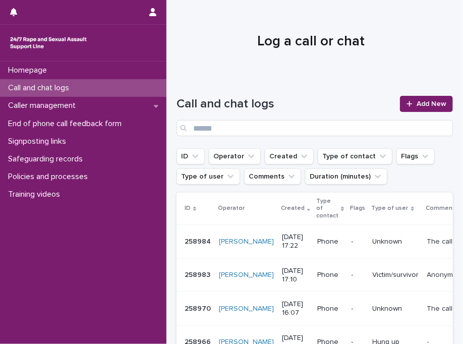
click at [215, 71] on div at bounding box center [311, 37] width 289 height 76
click at [390, 57] on div at bounding box center [311, 37] width 289 height 76
